Goal: Navigation & Orientation: Go to known website

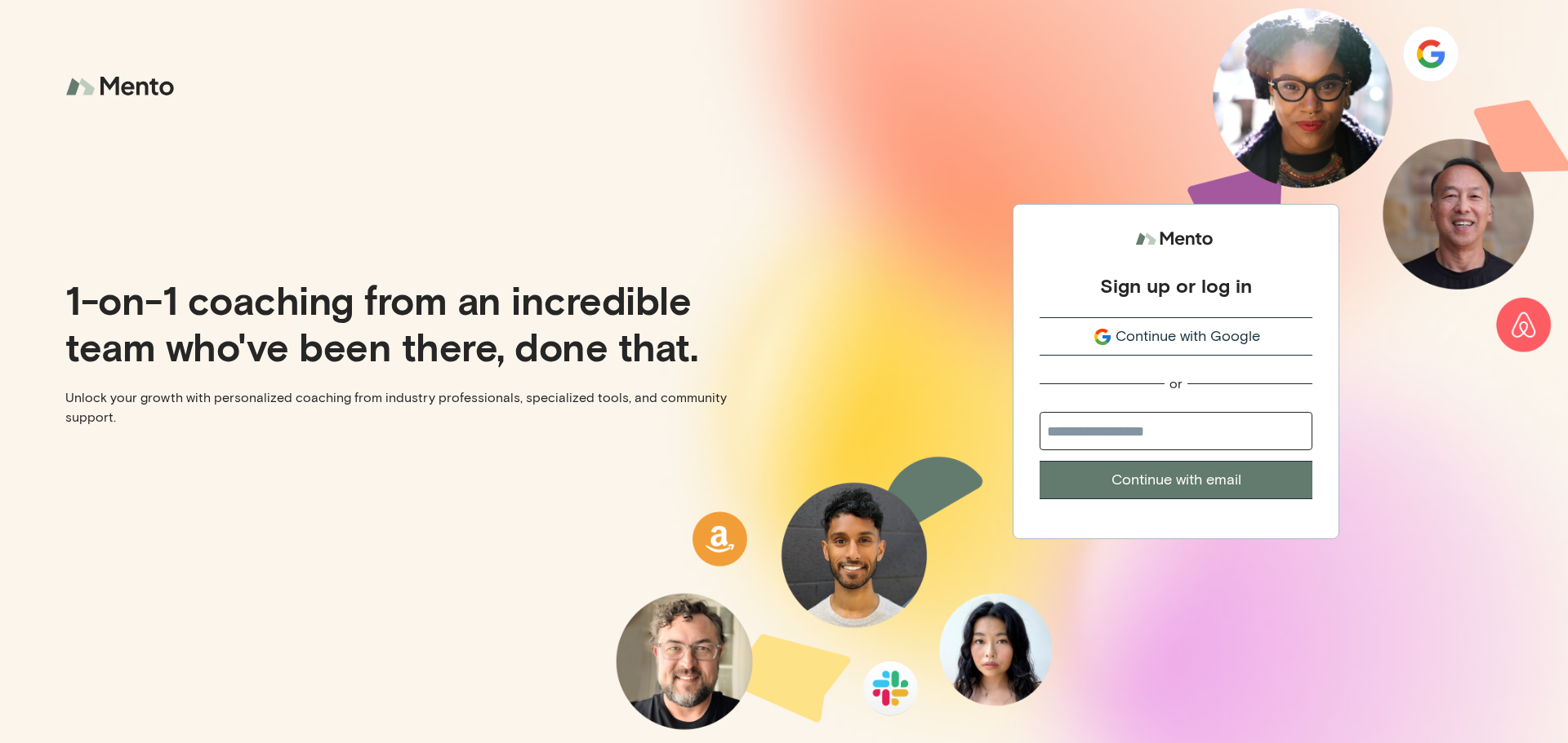
click at [1110, 334] on icon "submit" at bounding box center [1102, 337] width 19 height 19
